Goal: Navigation & Orientation: Find specific page/section

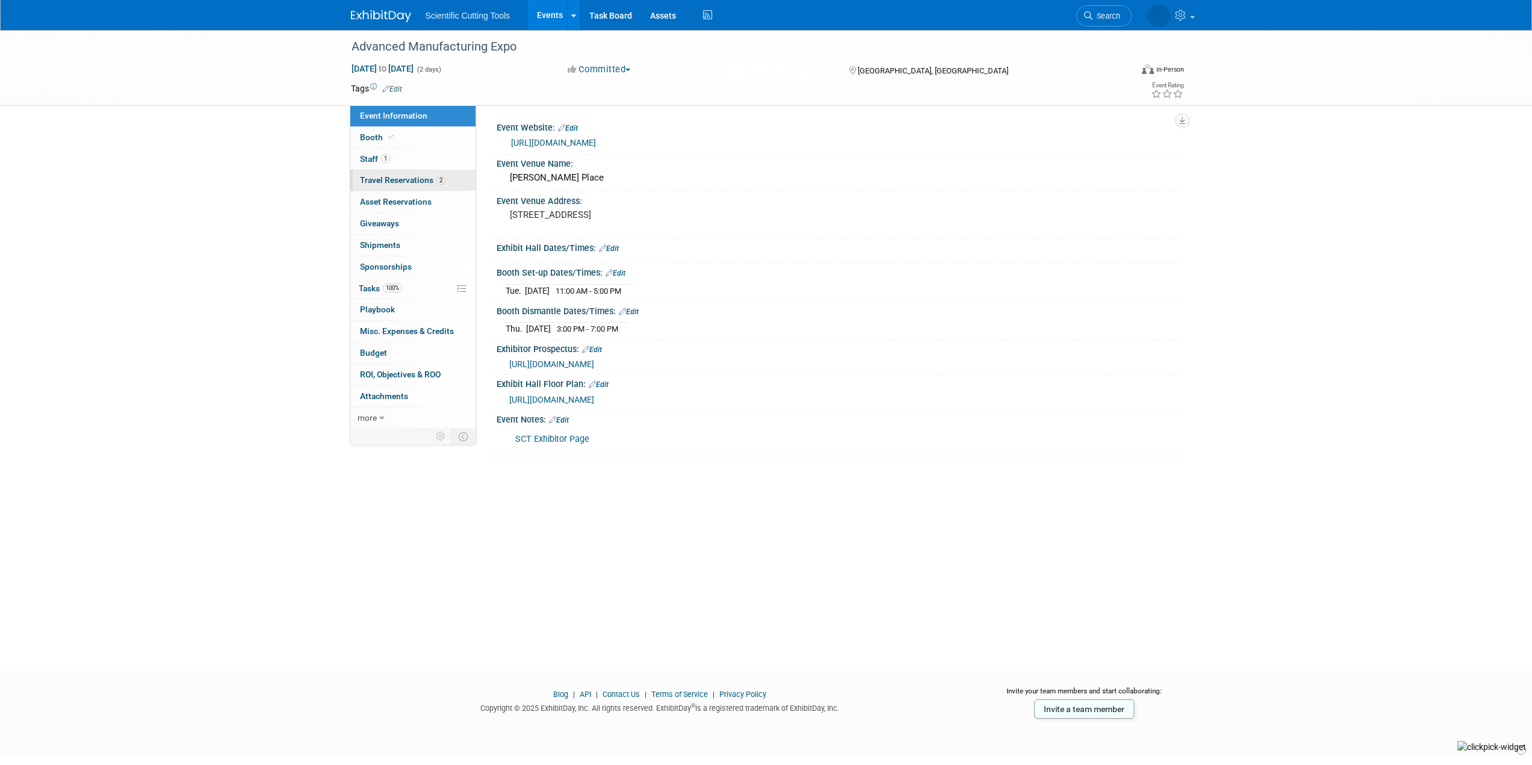
click at [385, 185] on link "2 Travel Reservations 2" at bounding box center [412, 180] width 125 height 21
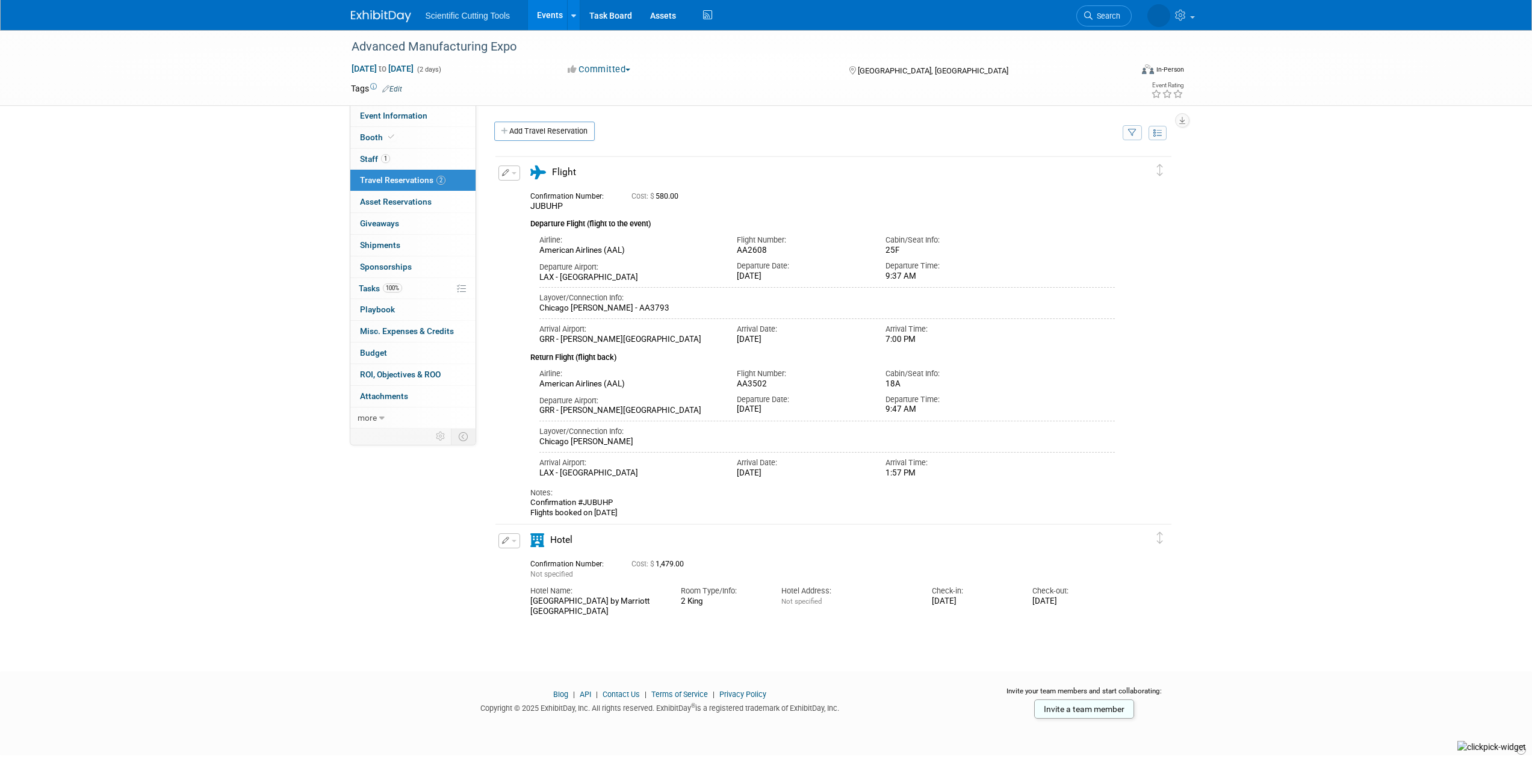
click at [230, 288] on div "Advanced Manufacturing Expo Aug 6, 2025 to Aug 7, 2025 (2 days) Aug 6, 2025 to …" at bounding box center [766, 339] width 1532 height 619
click at [365, 149] on link "1 Staff 1" at bounding box center [412, 159] width 125 height 21
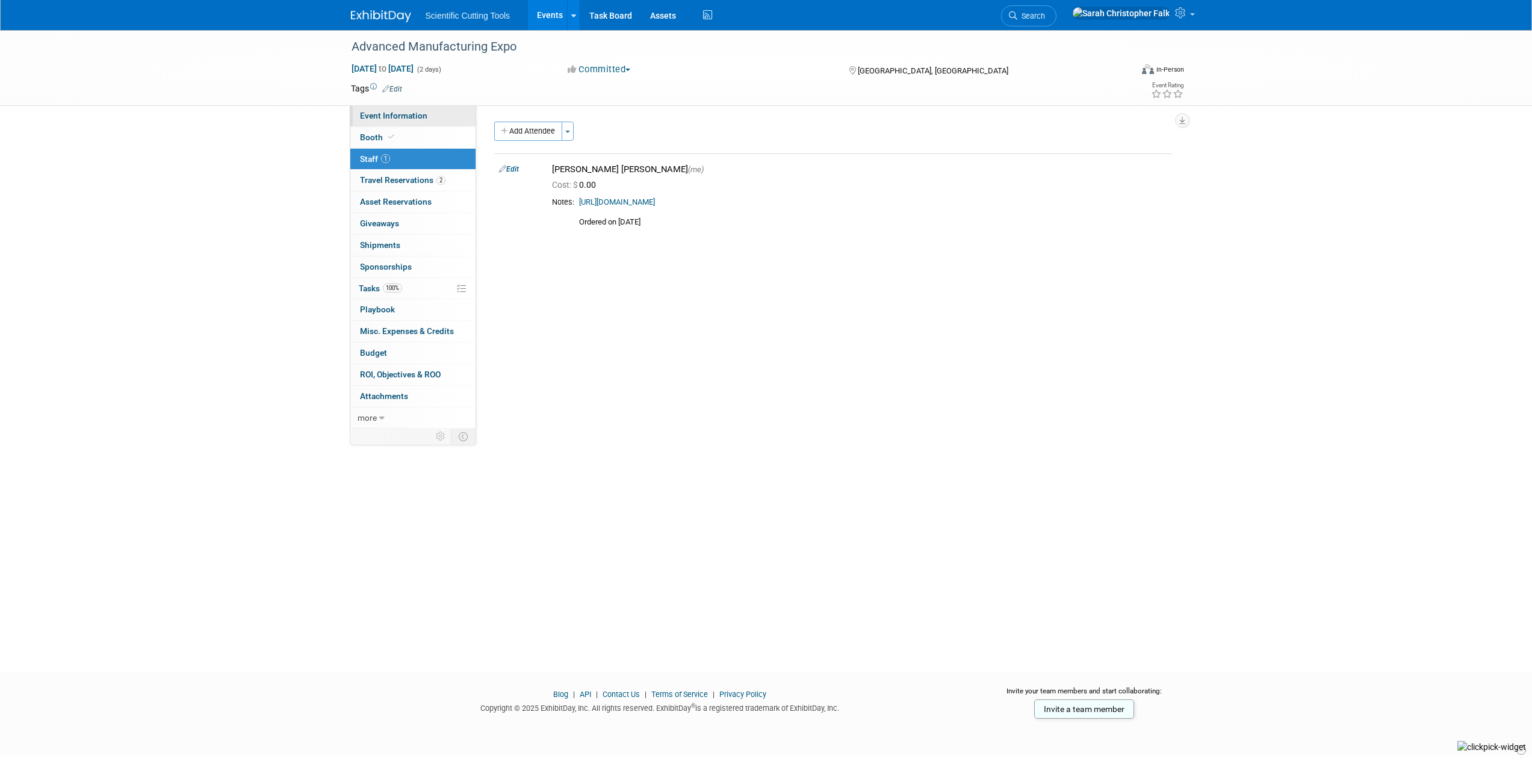
click at [385, 113] on span "Event Information" at bounding box center [393, 116] width 67 height 10
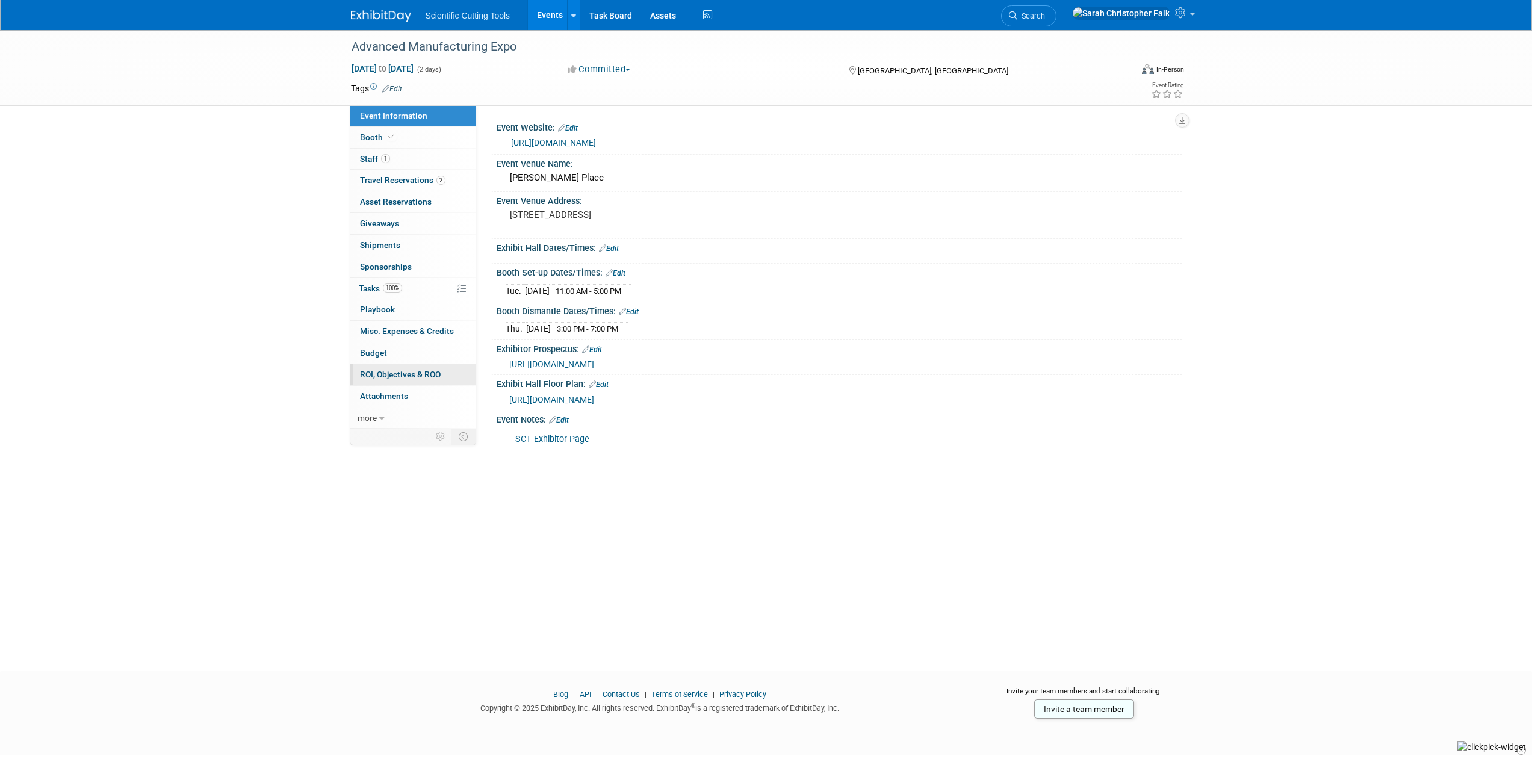
click at [382, 378] on span "ROI, Objectives & ROO 0" at bounding box center [400, 375] width 81 height 10
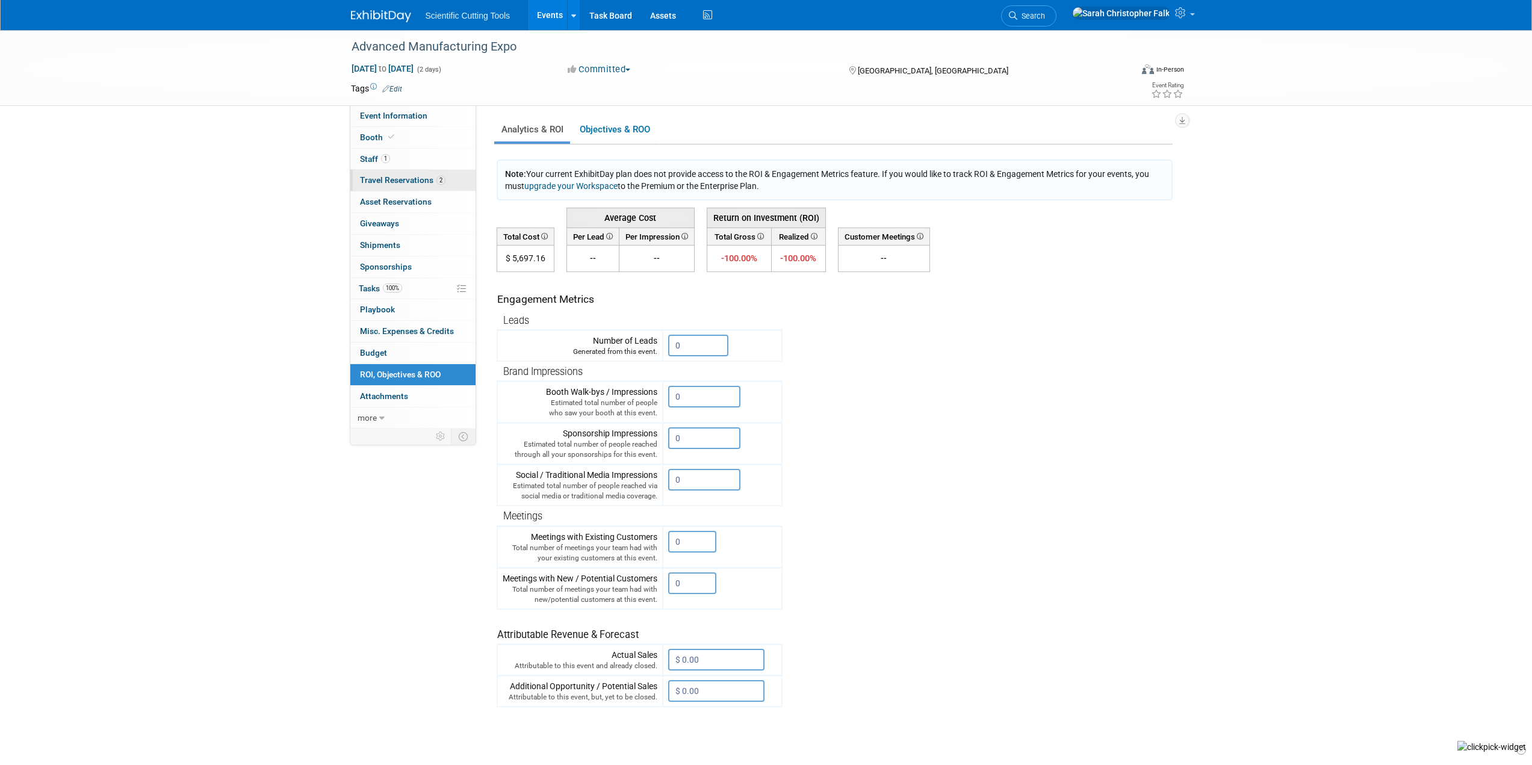
click at [363, 178] on span "Travel Reservations 2" at bounding box center [402, 180] width 85 height 10
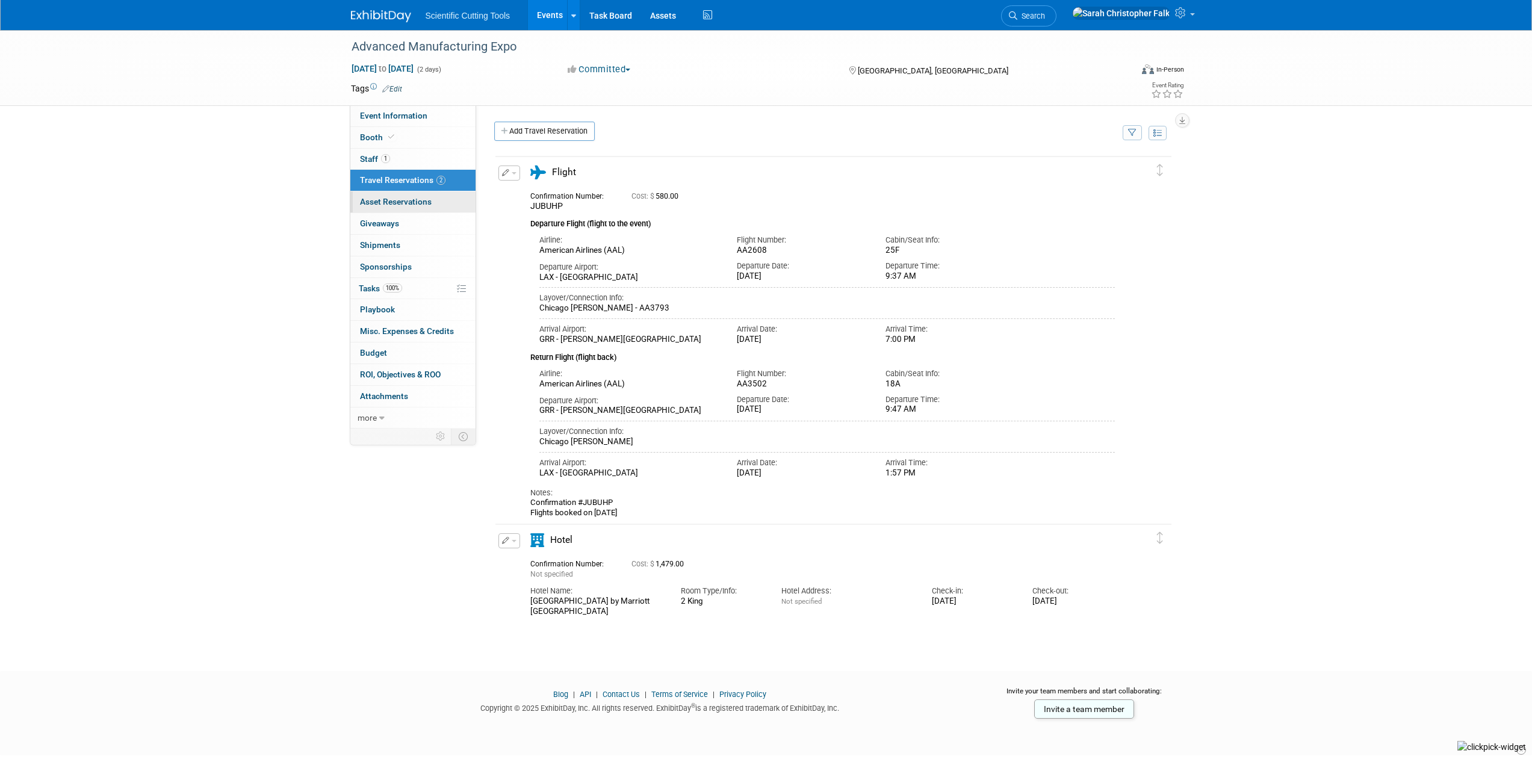
click at [364, 203] on span "Asset Reservations 0" at bounding box center [396, 202] width 72 height 10
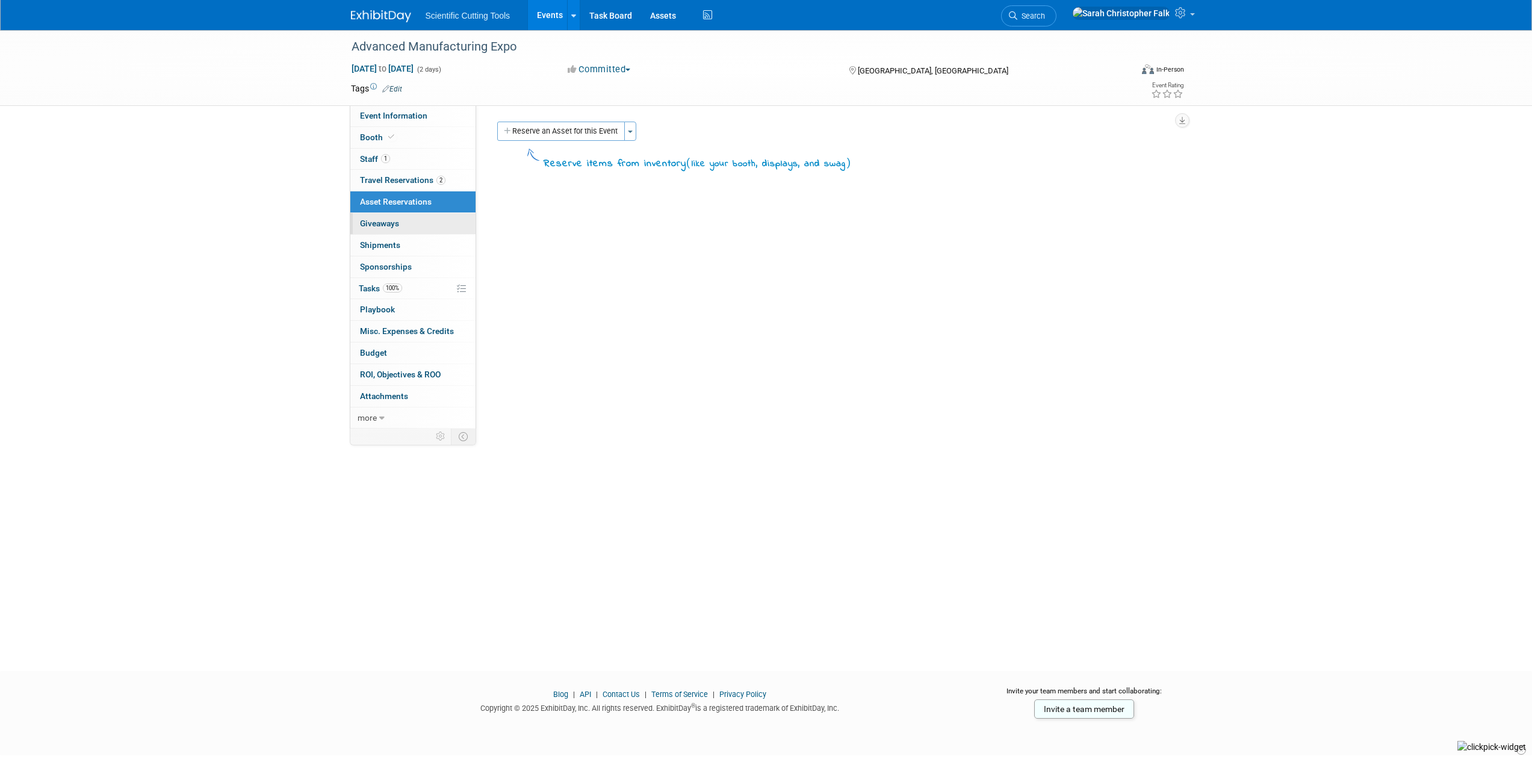
click at [353, 218] on link "0 Giveaways 0" at bounding box center [412, 223] width 125 height 21
click at [364, 243] on span "Shipments 0" at bounding box center [380, 245] width 40 height 10
click at [228, 235] on div "Advanced Manufacturing Expo Aug 6, 2025 to Aug 7, 2025 (2 days) Aug 6, 2025 to …" at bounding box center [766, 339] width 1532 height 619
click at [384, 17] on img at bounding box center [381, 16] width 60 height 12
